Goal: Complete application form

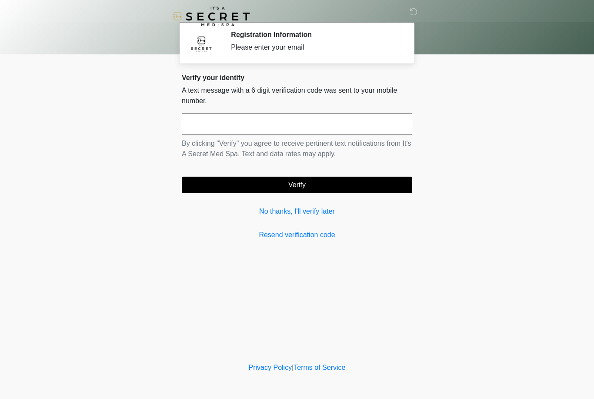
click at [205, 123] on input "text" at bounding box center [297, 124] width 230 height 22
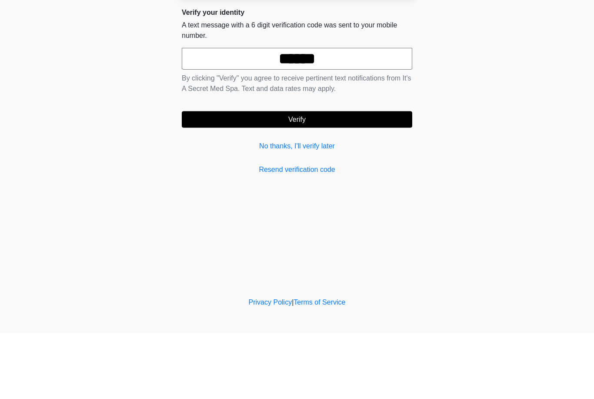
type input "******"
click at [219, 177] on button "Verify" at bounding box center [297, 185] width 230 height 17
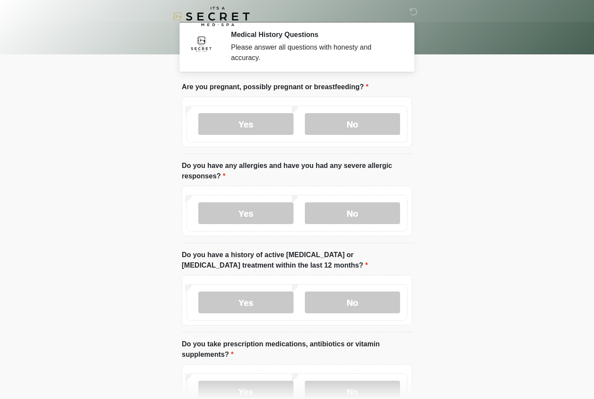
click at [339, 122] on label "No" at bounding box center [352, 124] width 95 height 22
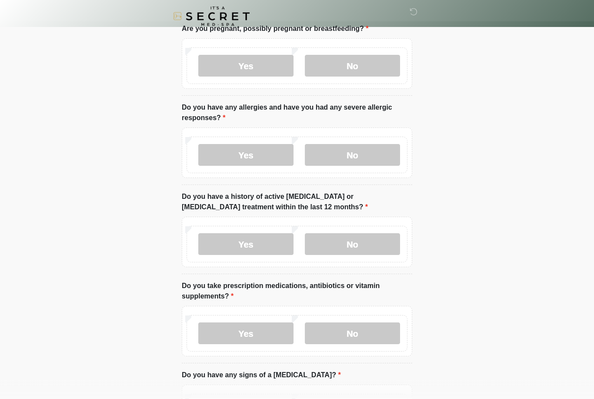
scroll to position [67, 0]
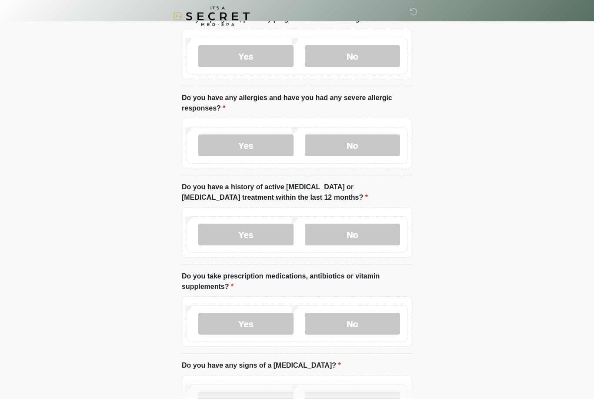
click at [342, 141] on label "No" at bounding box center [352, 146] width 95 height 22
click at [342, 232] on label "No" at bounding box center [352, 234] width 95 height 22
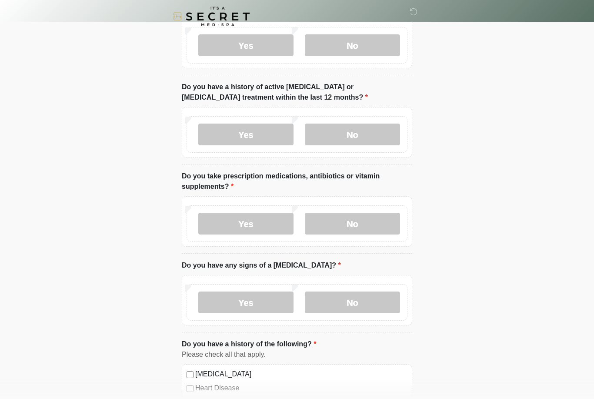
scroll to position [173, 0]
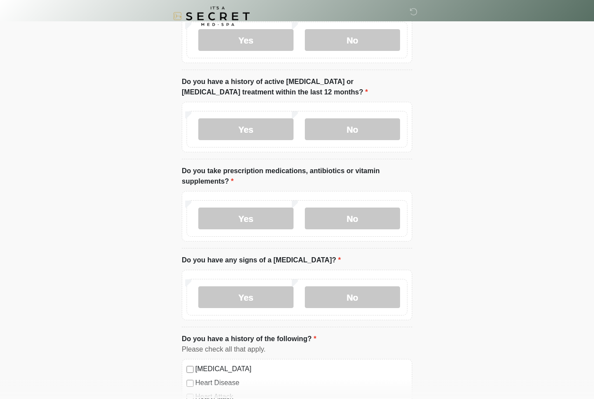
click at [350, 217] on label "No" at bounding box center [352, 219] width 95 height 22
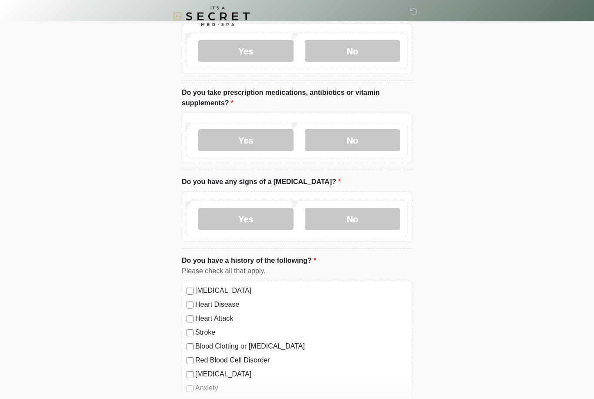
scroll to position [252, 0]
click at [350, 220] on label "No" at bounding box center [352, 218] width 95 height 22
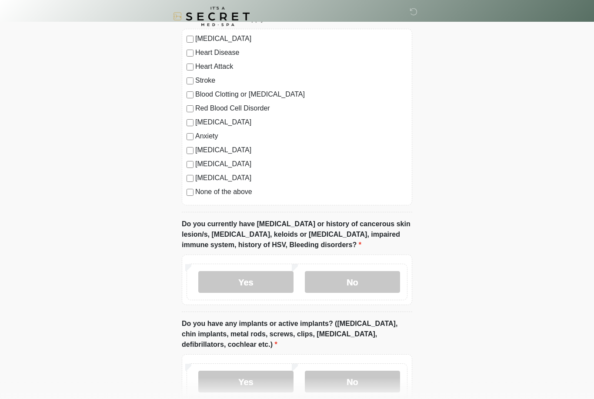
scroll to position [506, 0]
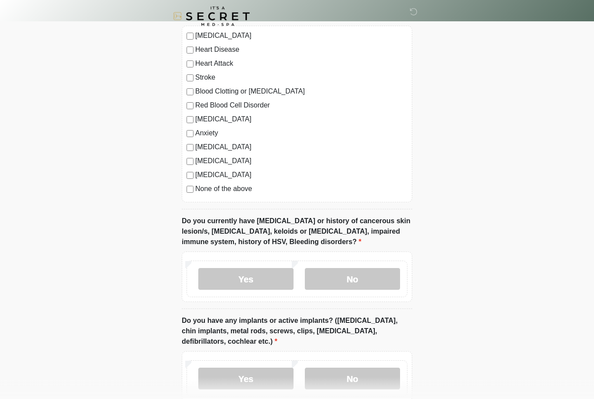
click at [346, 273] on label "No" at bounding box center [352, 279] width 95 height 22
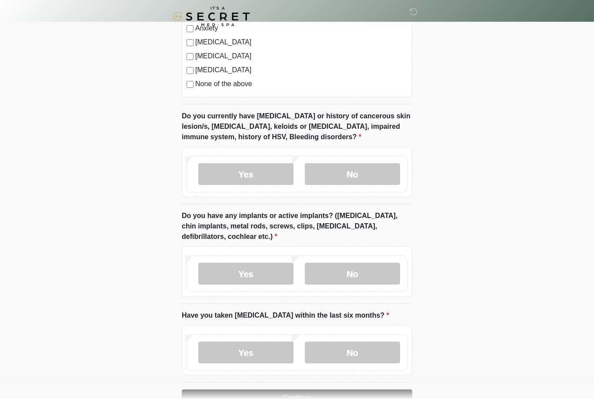
scroll to position [635, 0]
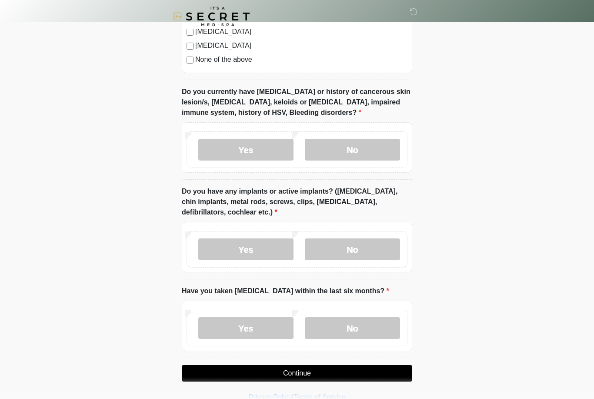
click at [339, 248] on label "No" at bounding box center [352, 249] width 95 height 22
click at [350, 326] on label "No" at bounding box center [352, 328] width 95 height 22
click at [259, 374] on button "Continue" at bounding box center [297, 373] width 230 height 17
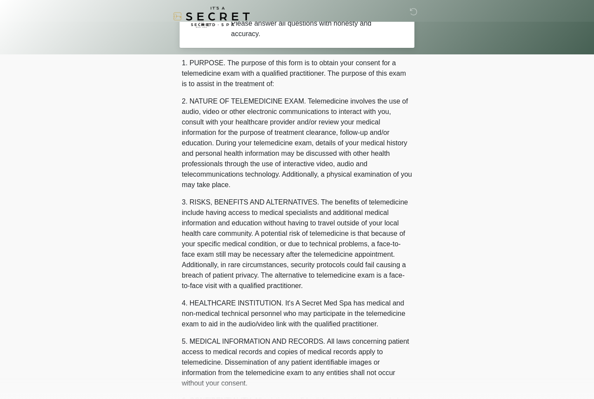
scroll to position [0, 0]
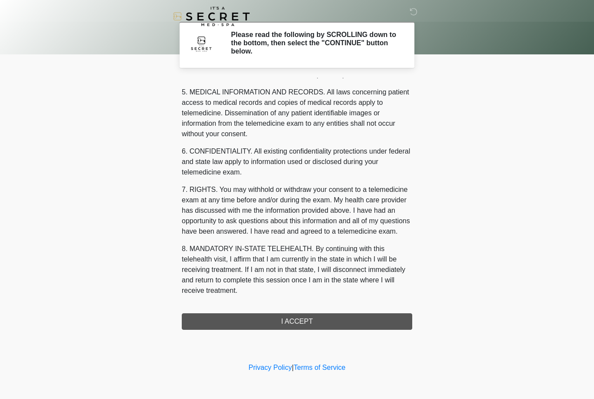
click at [240, 313] on div "1. PURPOSE. The purpose of this form is to obtain your consent for a telemedici…" at bounding box center [297, 204] width 230 height 252
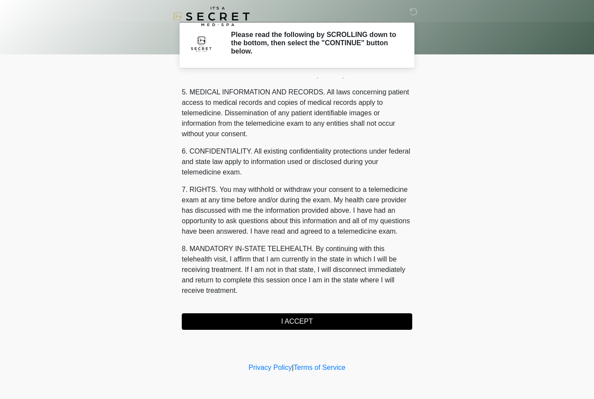
scroll to position [280, 0]
click at [244, 328] on button "I ACCEPT" at bounding box center [297, 321] width 230 height 17
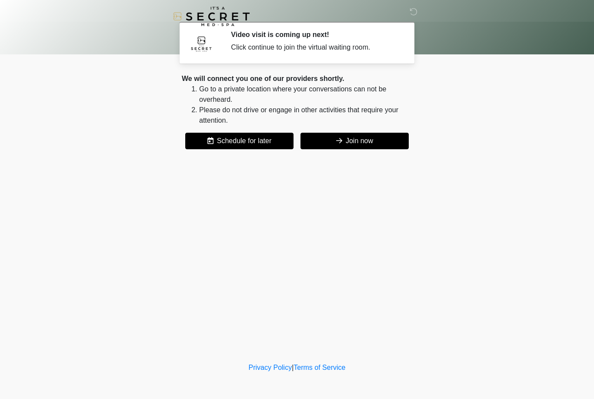
click at [330, 139] on button "Join now" at bounding box center [354, 141] width 108 height 17
